Goal: Information Seeking & Learning: Learn about a topic

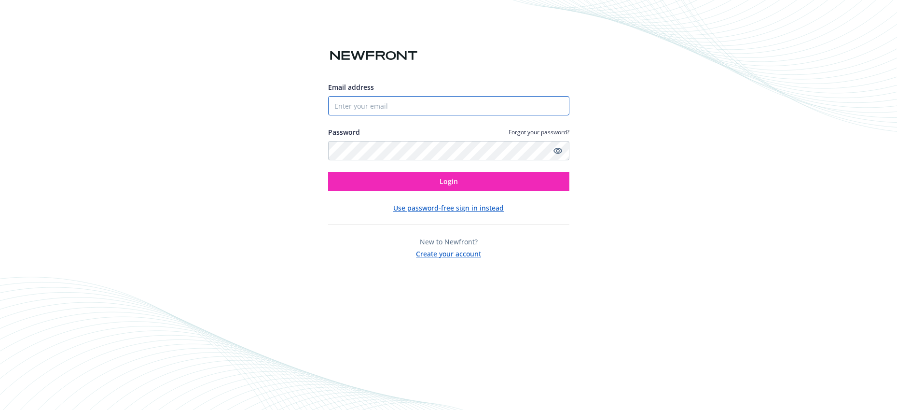
type input "(650) 450-5573"
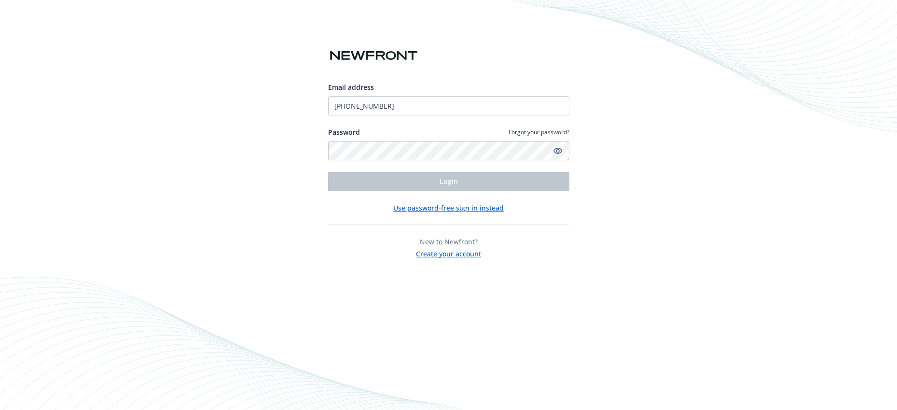
click at [560, 152] on icon "Show password" at bounding box center [558, 150] width 9 height 9
click at [503, 101] on input "(650) 450-5573" at bounding box center [448, 105] width 241 height 19
type input "[EMAIL_ADDRESS][DOMAIN_NAME]"
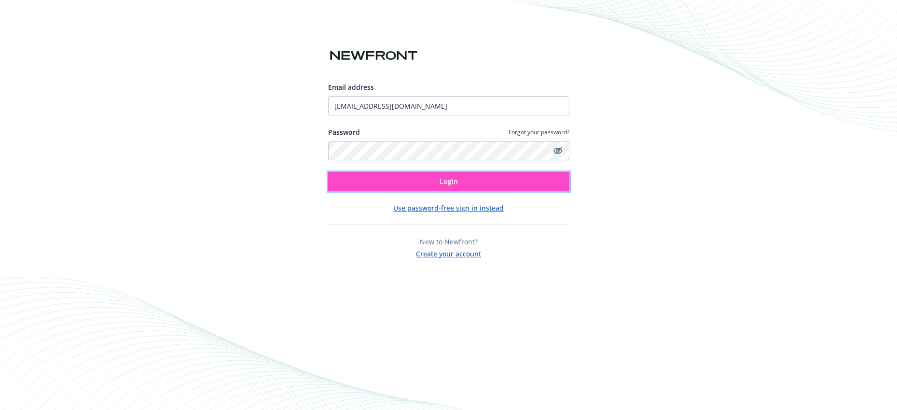
click at [537, 185] on button "Login" at bounding box center [448, 181] width 241 height 19
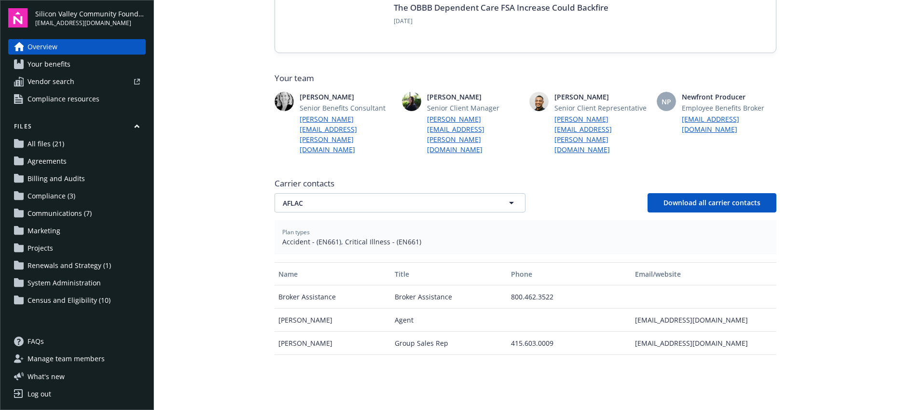
scroll to position [315, 0]
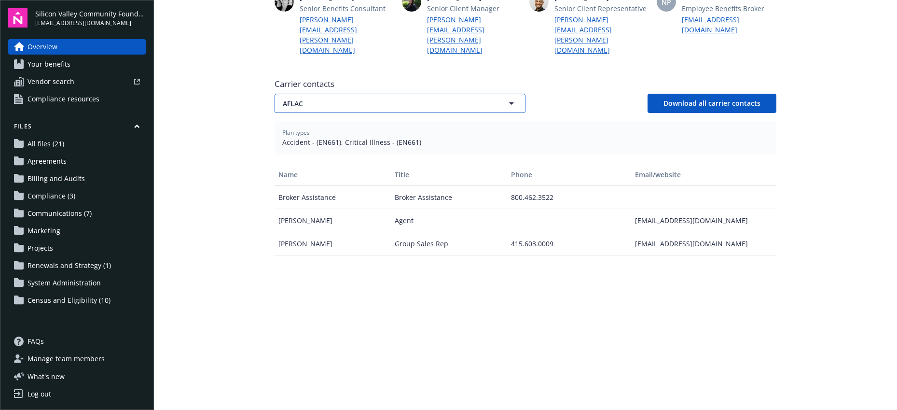
click at [430, 98] on span "AFLAC" at bounding box center [383, 103] width 201 height 10
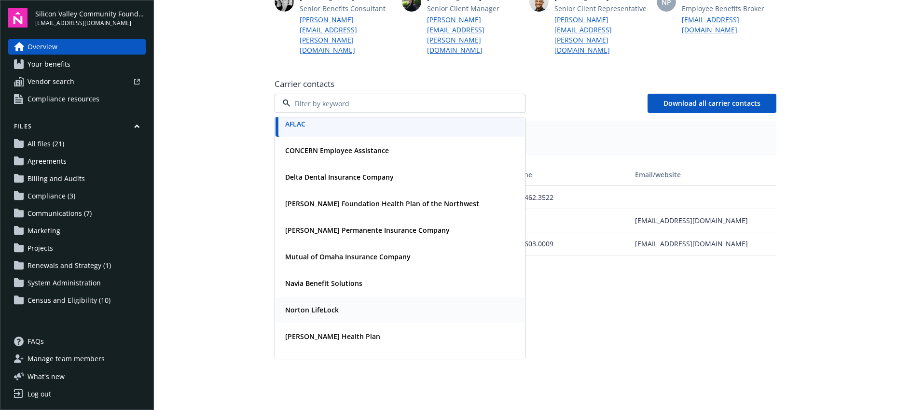
scroll to position [0, 0]
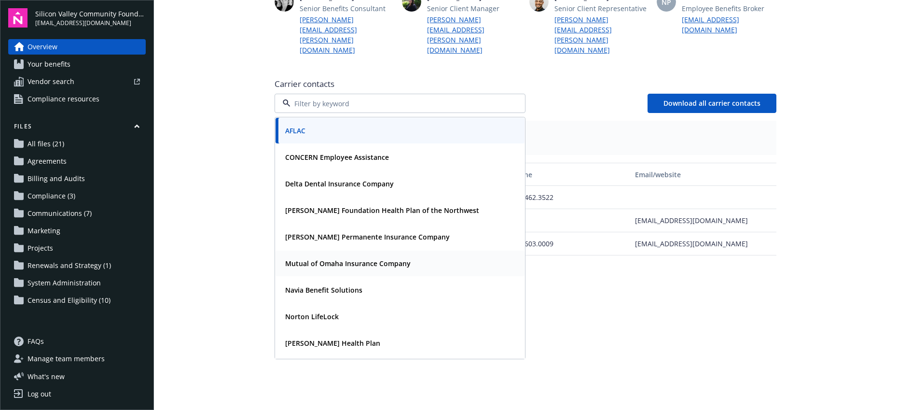
click at [358, 259] on strong "Mutual of Omaha Insurance Company" at bounding box center [348, 263] width 126 height 9
